Goal: Use online tool/utility: Utilize a website feature to perform a specific function

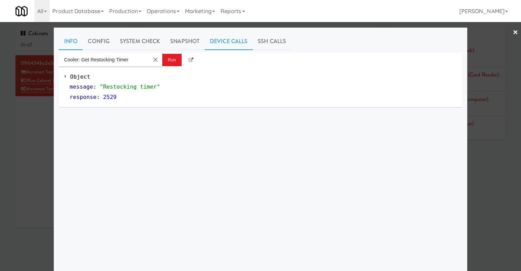
click at [71, 37] on link "Info" at bounding box center [71, 41] width 24 height 17
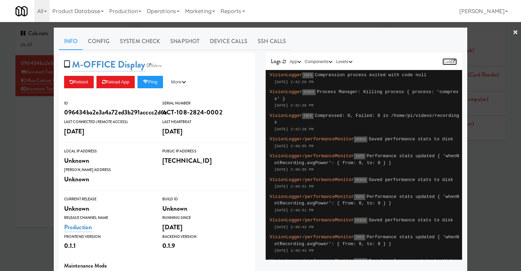
click at [445, 60] on link "Link" at bounding box center [449, 61] width 14 height 7
click at [230, 38] on link "Device Calls" at bounding box center [229, 41] width 48 height 17
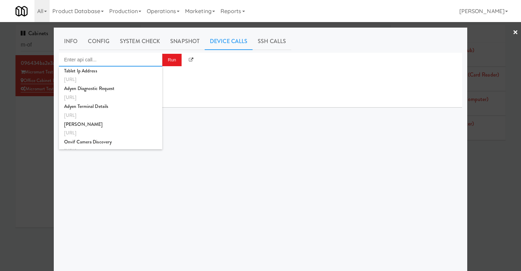
click at [124, 63] on input "Enter api call..." at bounding box center [110, 60] width 103 height 14
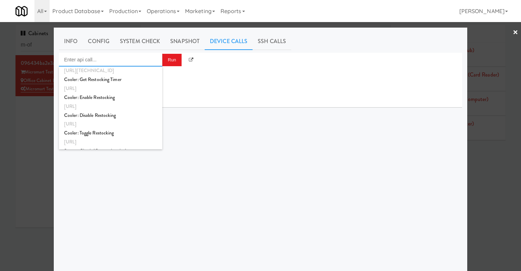
scroll to position [294, 0]
click at [110, 84] on div "Cooler: Get Restocking Timer" at bounding box center [110, 80] width 93 height 9
type input "Cooler: Get Restocking Timer"
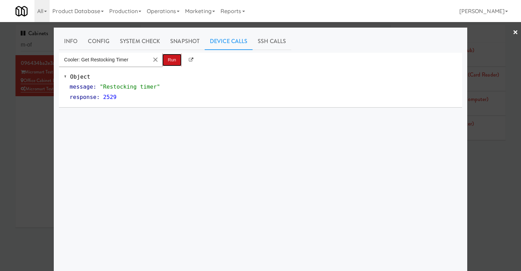
click at [167, 58] on button "Run" at bounding box center [171, 60] width 19 height 12
click at [124, 62] on input "Cooler: Get Restocking Timer" at bounding box center [104, 60] width 90 height 14
click at [154, 60] on button "Clear Input" at bounding box center [155, 59] width 10 height 10
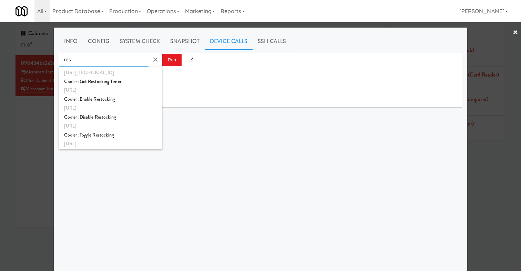
scroll to position [0, 0]
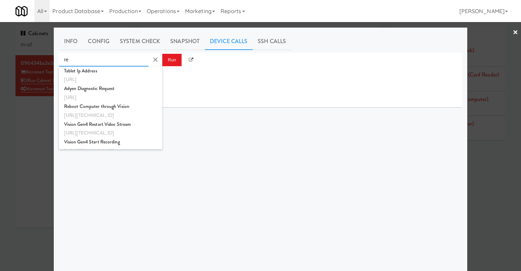
type input "r"
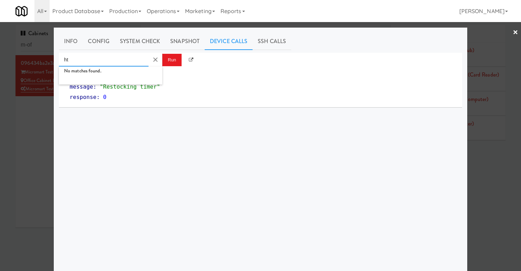
type input "h"
type input "[URL]"
click at [176, 60] on button "Run" at bounding box center [171, 60] width 19 height 12
